Goal: Find specific page/section: Find specific page/section

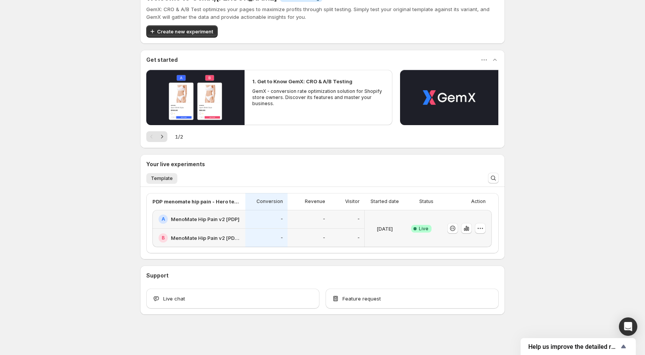
scroll to position [71, 0]
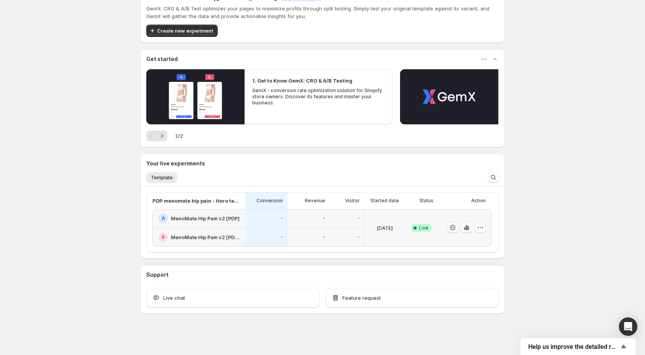
click at [262, 228] on div "-" at bounding box center [266, 237] width 42 height 19
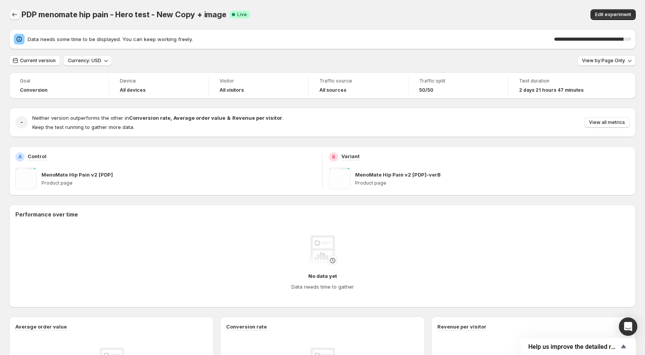
click at [14, 15] on icon "Back" at bounding box center [15, 15] width 8 height 8
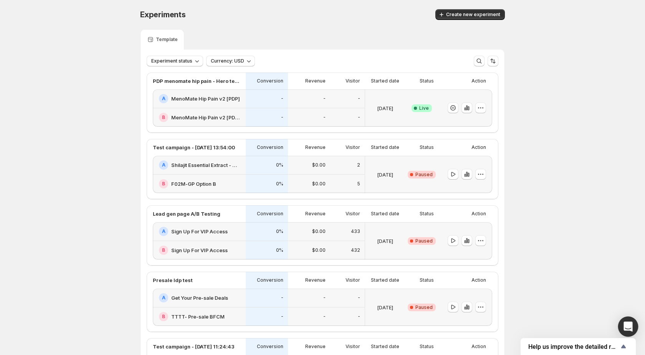
click at [625, 333] on div "Open Intercom Messenger" at bounding box center [628, 327] width 20 height 20
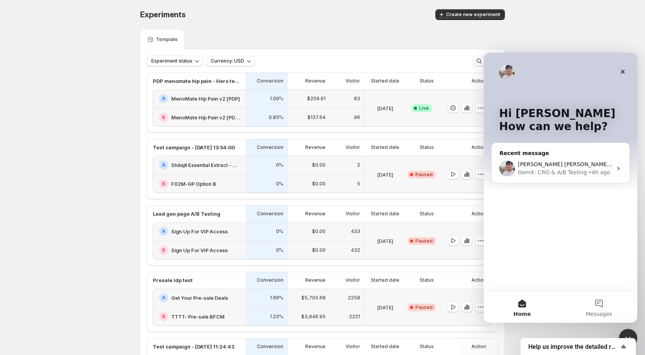
click at [534, 33] on div at bounding box center [322, 166] width 645 height 332
click at [620, 75] on div "Close" at bounding box center [623, 72] width 14 height 14
